Goal: Contribute content

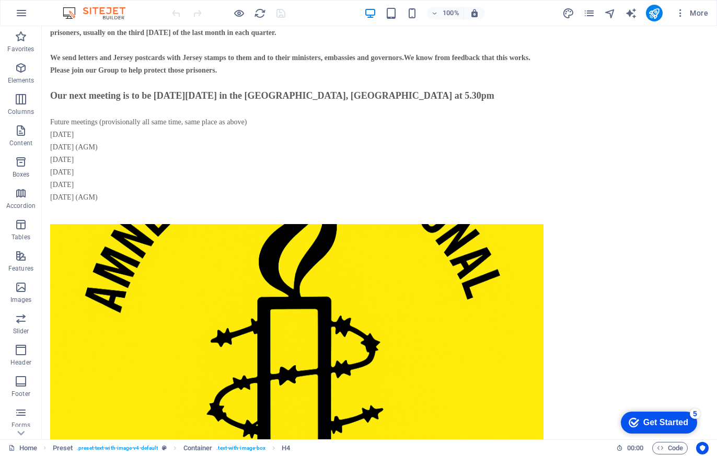
scroll to position [56, 0]
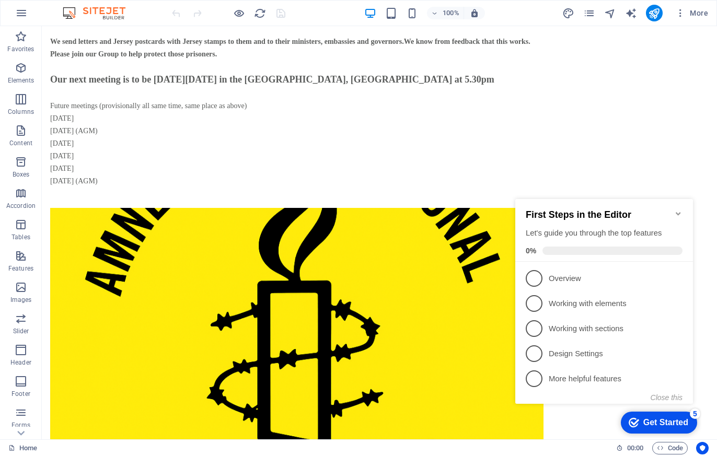
click at [676, 212] on icon "Minimize checklist" at bounding box center [678, 213] width 5 height 3
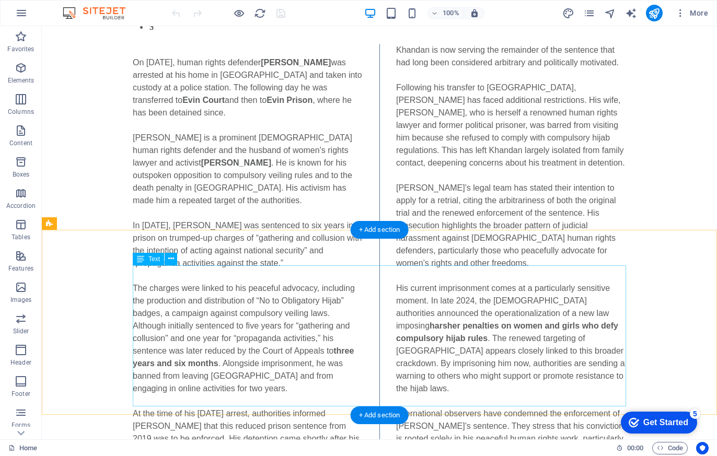
scroll to position [895, 0]
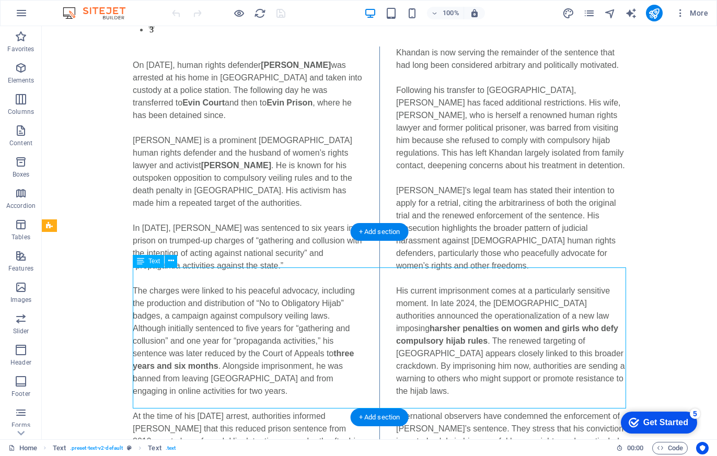
scroll to position [903, 0]
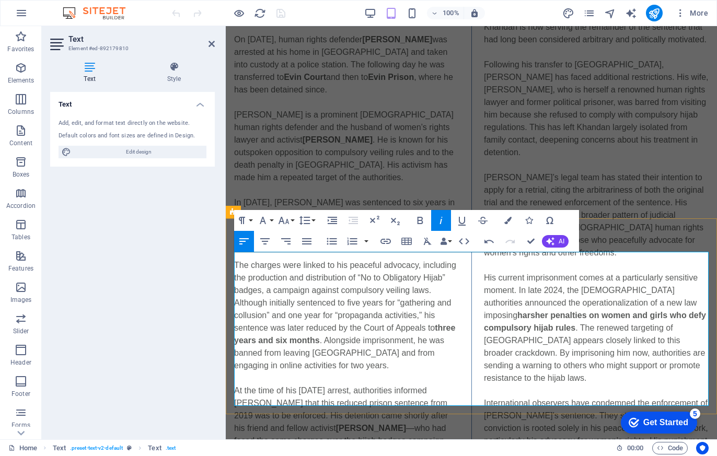
scroll to position [908, 0]
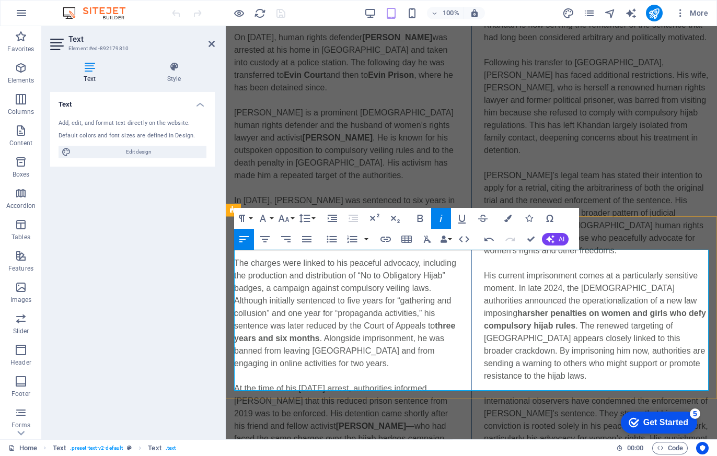
scroll to position [920, 0]
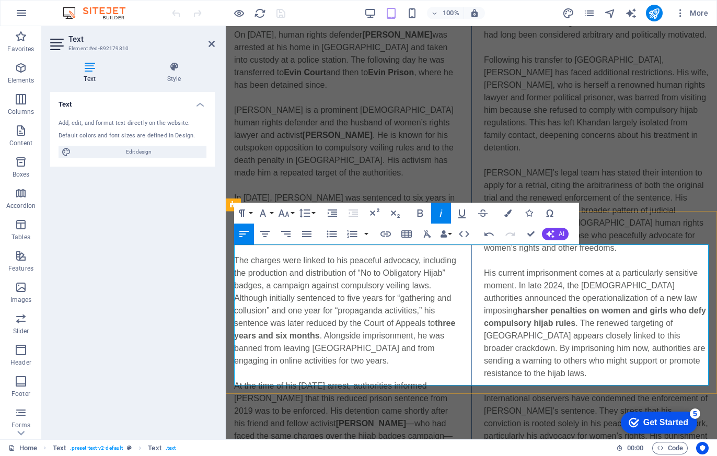
scroll to position [923, 0]
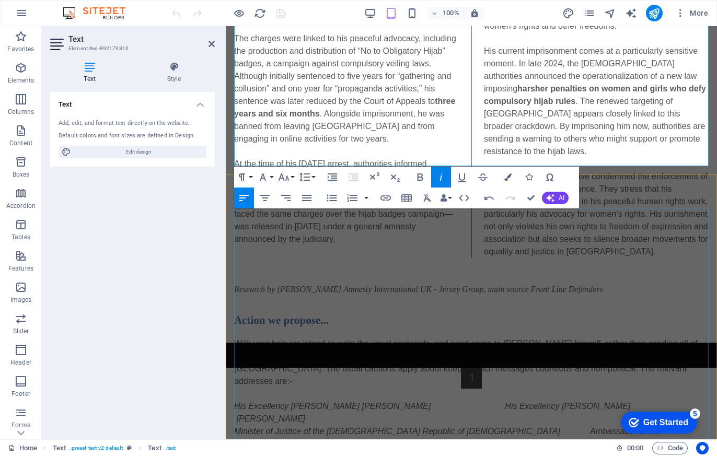
scroll to position [1137, 0]
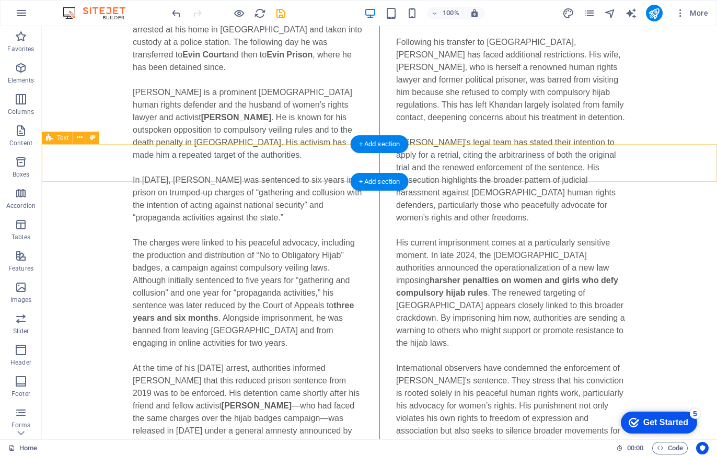
scroll to position [946, 0]
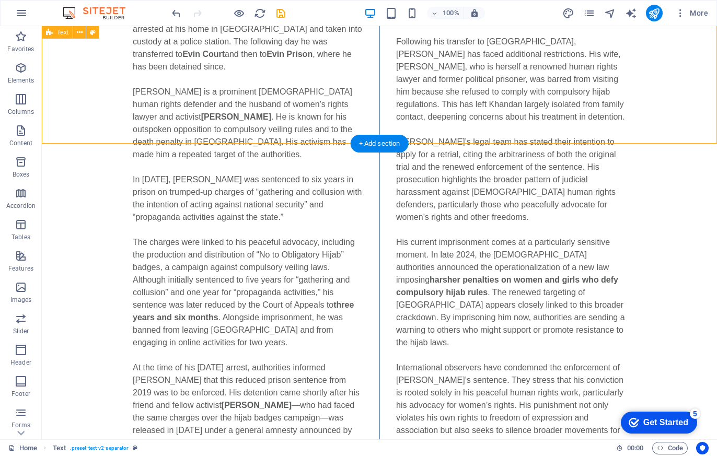
click at [590, 143] on div "On [DATE], human rights defender [PERSON_NAME] was arrested at his home in [GEO…" at bounding box center [379, 225] width 675 height 489
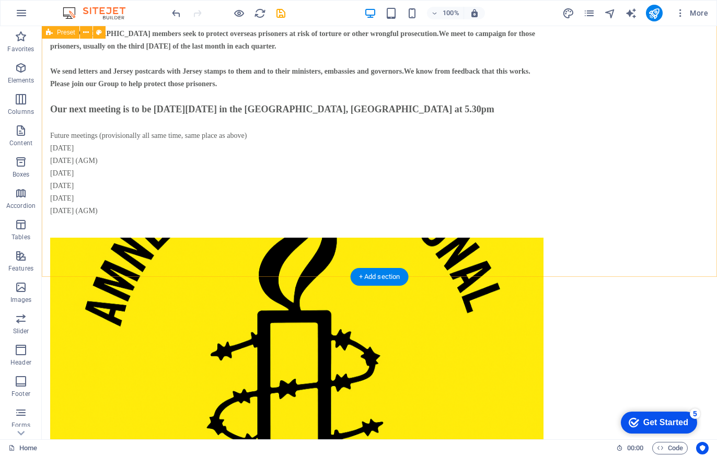
scroll to position [0, 0]
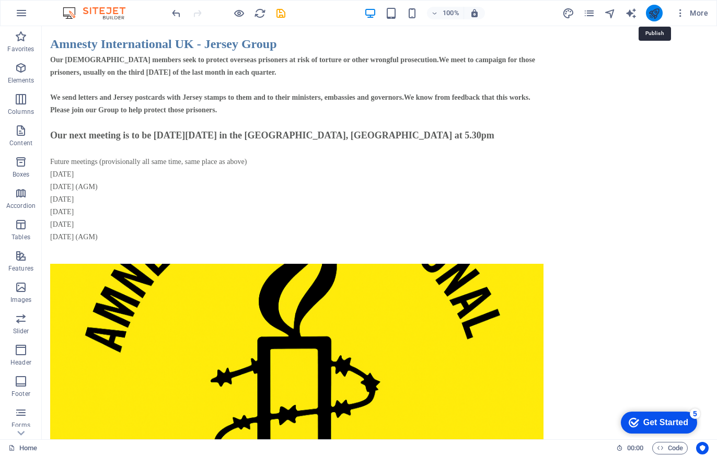
click at [658, 16] on icon "publish" at bounding box center [654, 13] width 12 height 12
